Goal: Navigation & Orientation: Find specific page/section

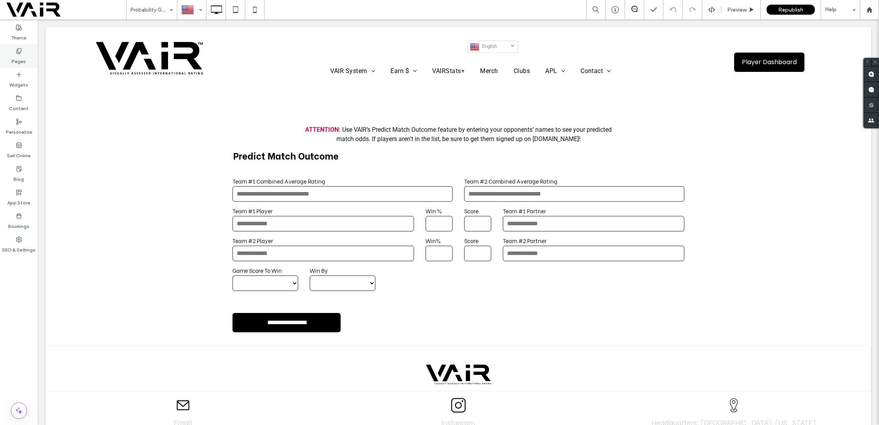
click at [20, 51] on icon at bounding box center [19, 51] width 6 height 6
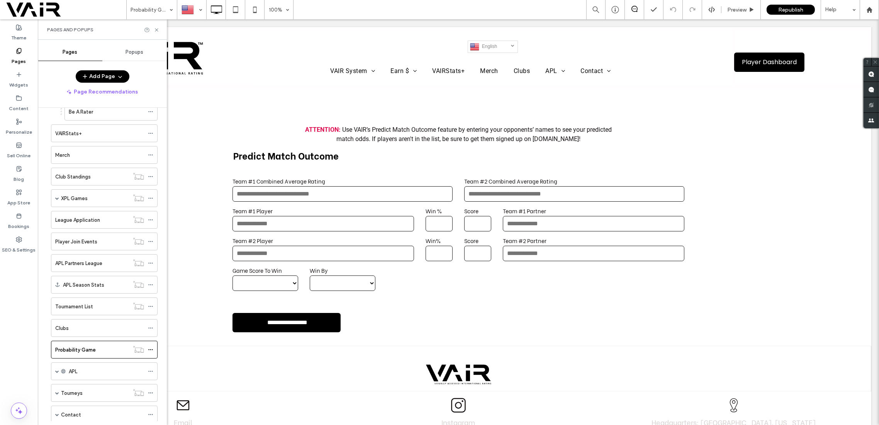
scroll to position [274, 0]
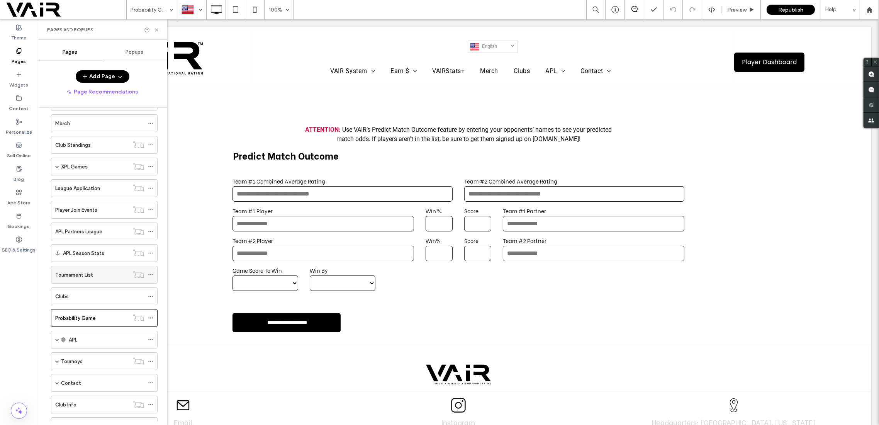
click at [98, 271] on div "Tournament List" at bounding box center [92, 275] width 74 height 8
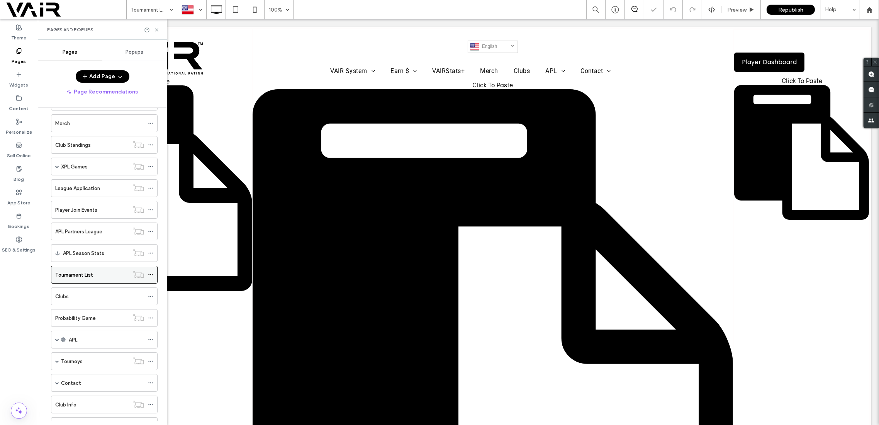
click at [98, 271] on div "Tournament List" at bounding box center [92, 275] width 74 height 8
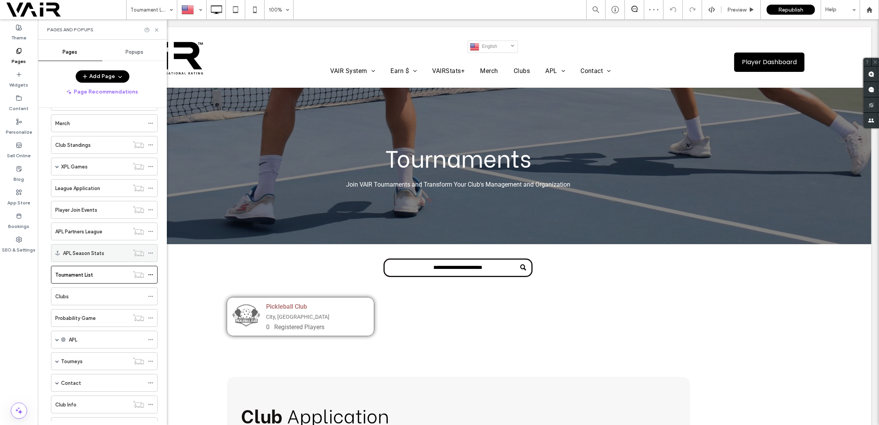
click at [103, 249] on label "APL Season Stats" at bounding box center [83, 253] width 41 height 14
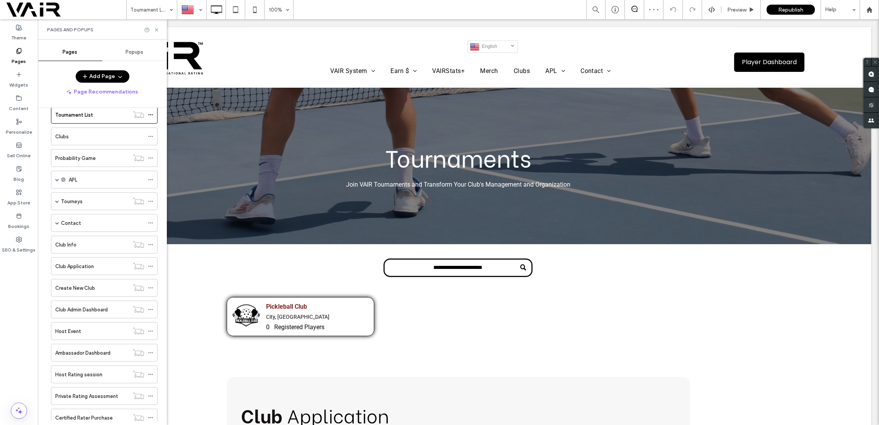
scroll to position [117, 0]
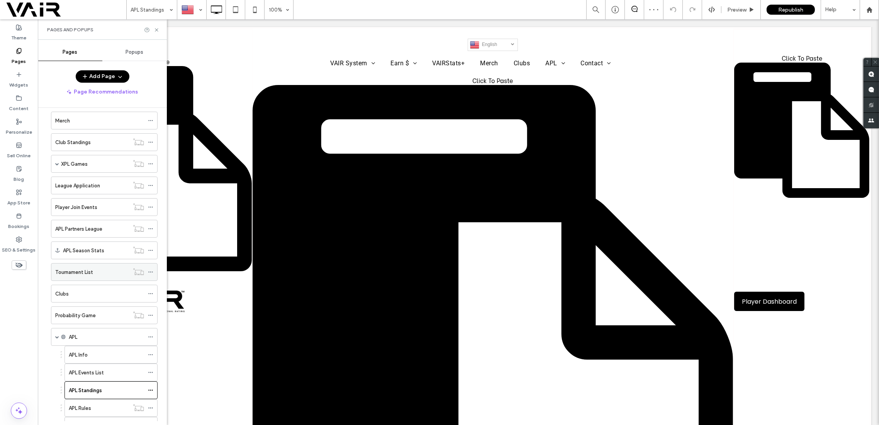
scroll to position [1, 0]
click at [100, 269] on div "Tournament List" at bounding box center [92, 272] width 74 height 8
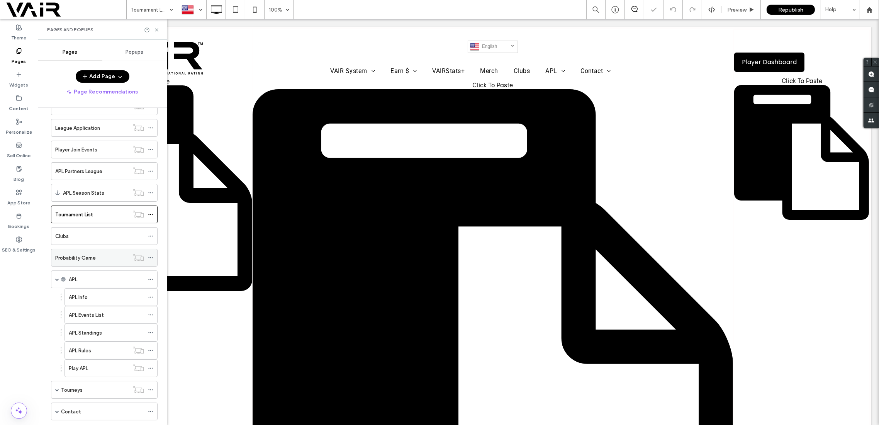
scroll to position [186, 0]
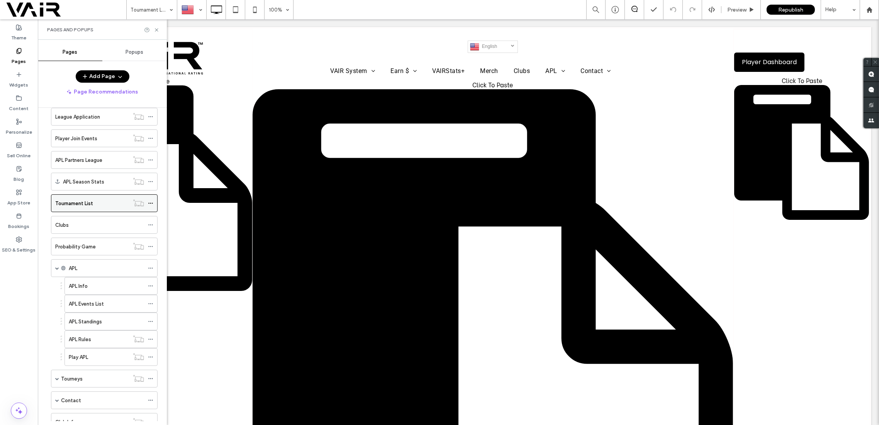
click at [124, 200] on div "Tournament List" at bounding box center [92, 203] width 74 height 8
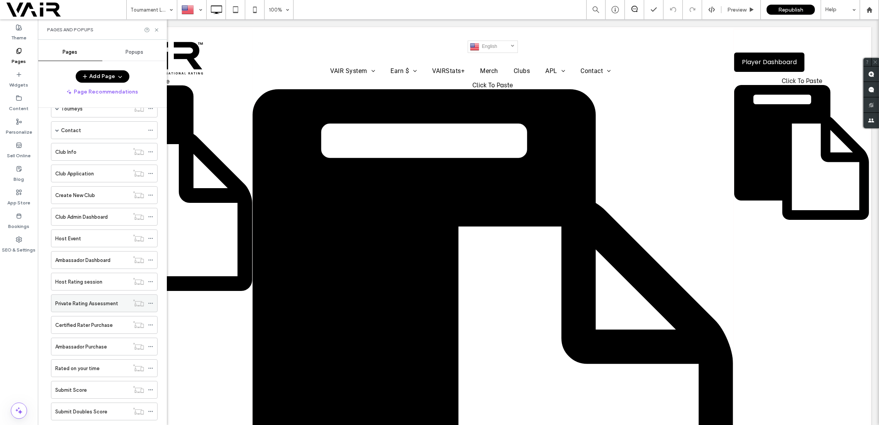
scroll to position [373, 0]
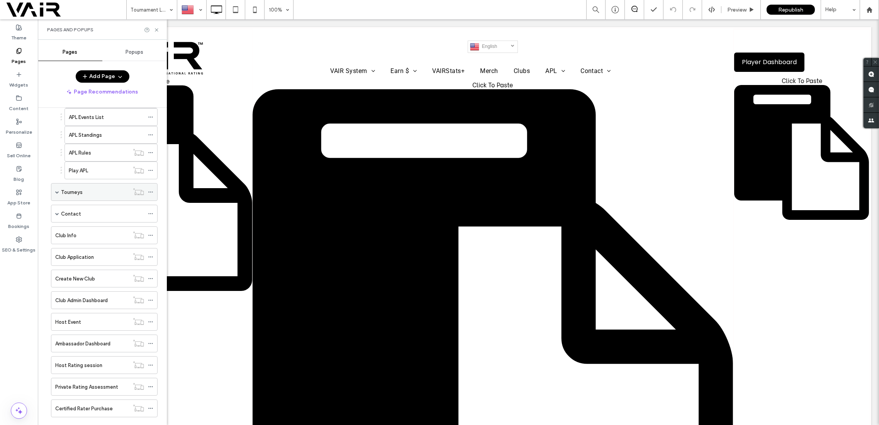
click at [74, 188] on label "Tourneys" at bounding box center [72, 192] width 22 height 14
click at [103, 239] on label "For The Ages Tournament" at bounding box center [99, 246] width 60 height 14
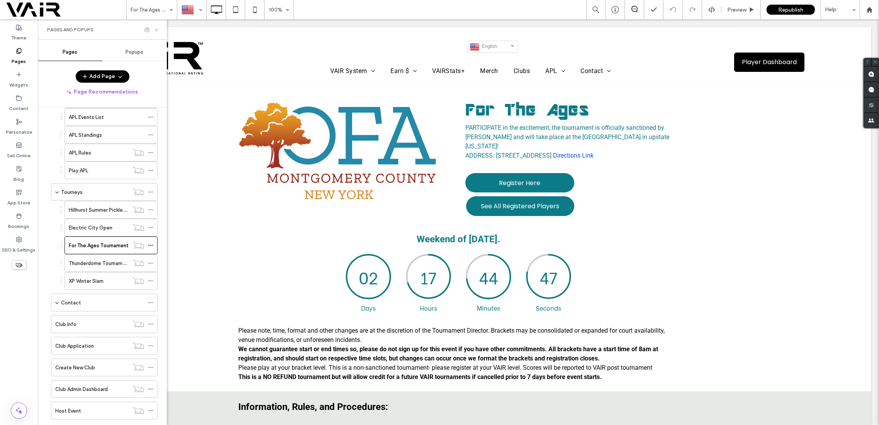
click at [155, 29] on icon at bounding box center [157, 30] width 6 height 6
